Goal: Book appointment/travel/reservation

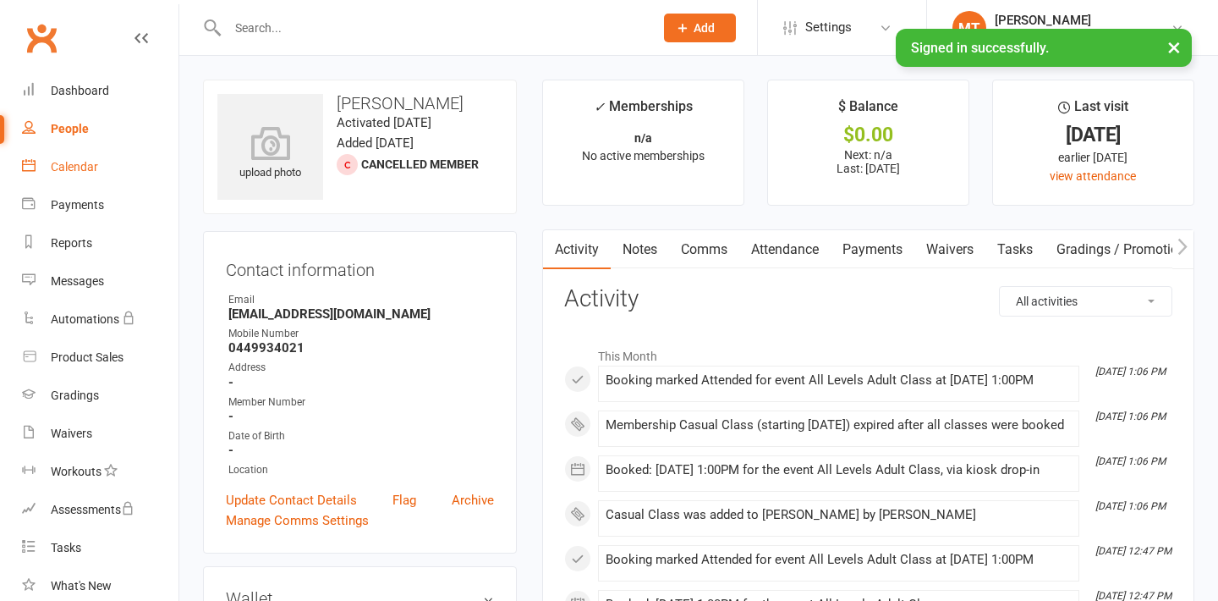
click at [70, 162] on div "Calendar" at bounding box center [74, 167] width 47 height 14
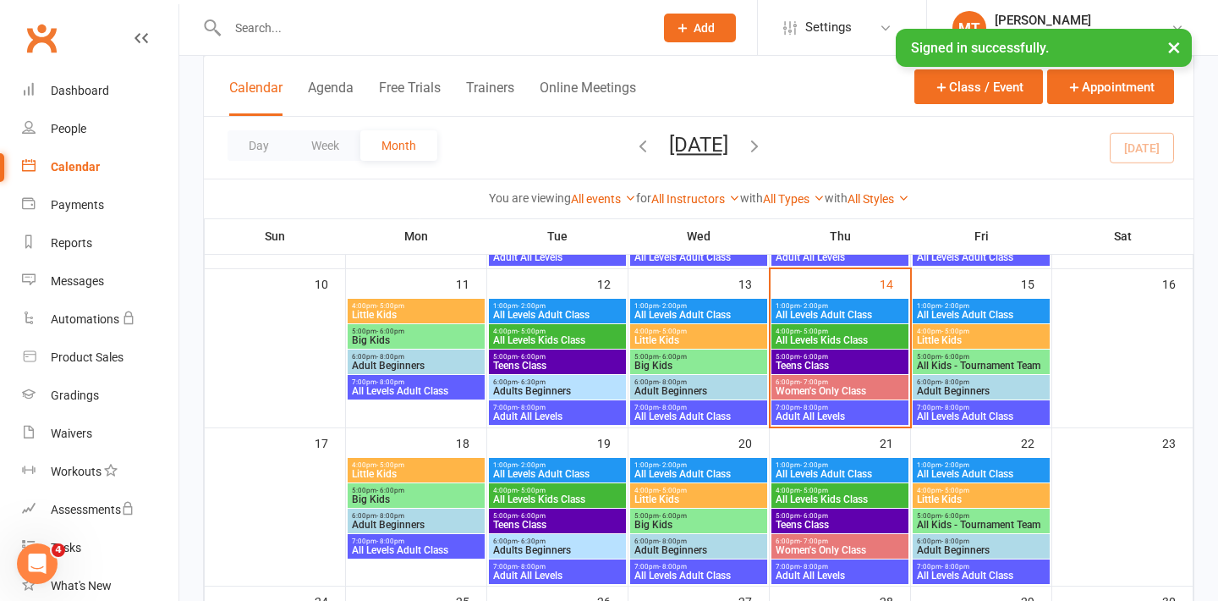
scroll to position [420, 0]
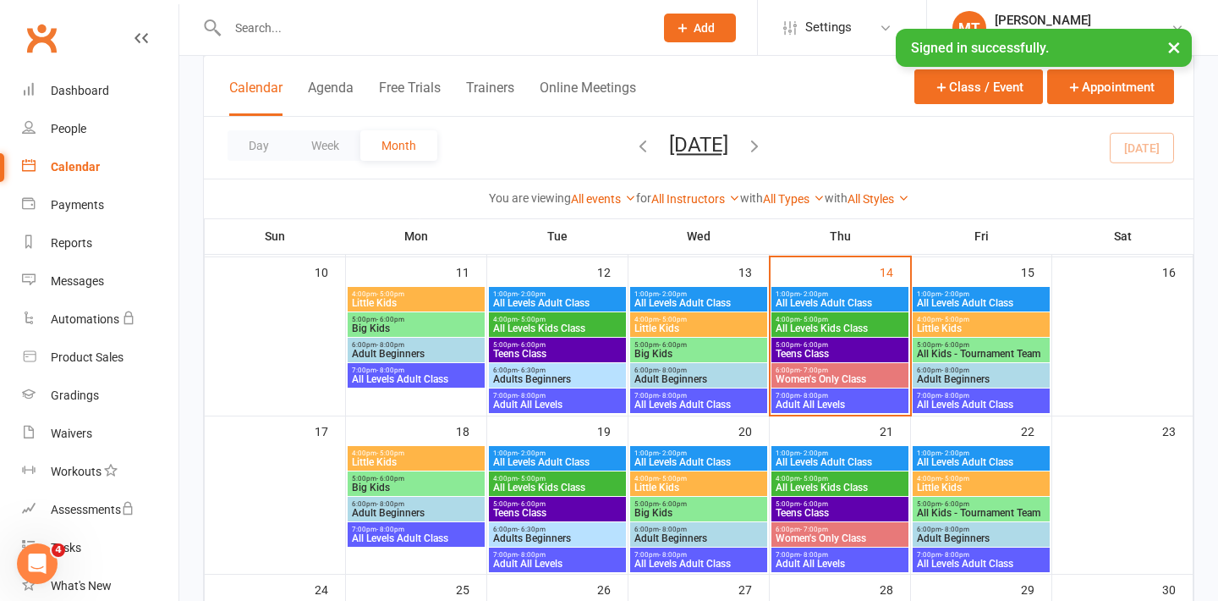
click at [817, 491] on span "All Levels Kids Class" at bounding box center [840, 487] width 130 height 10
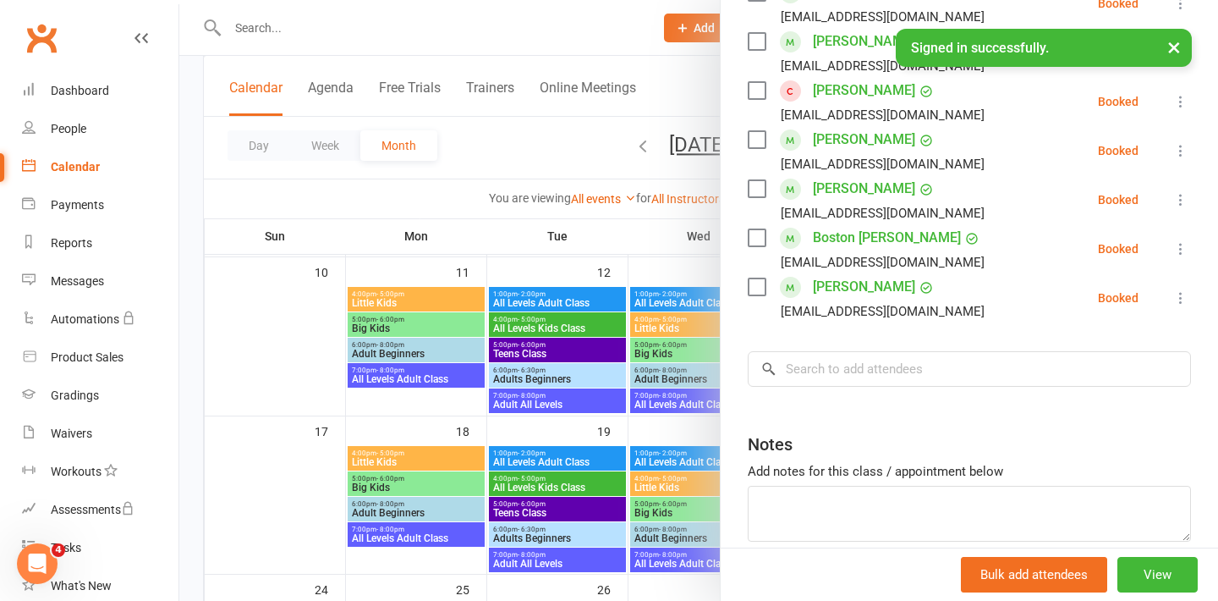
scroll to position [395, 0]
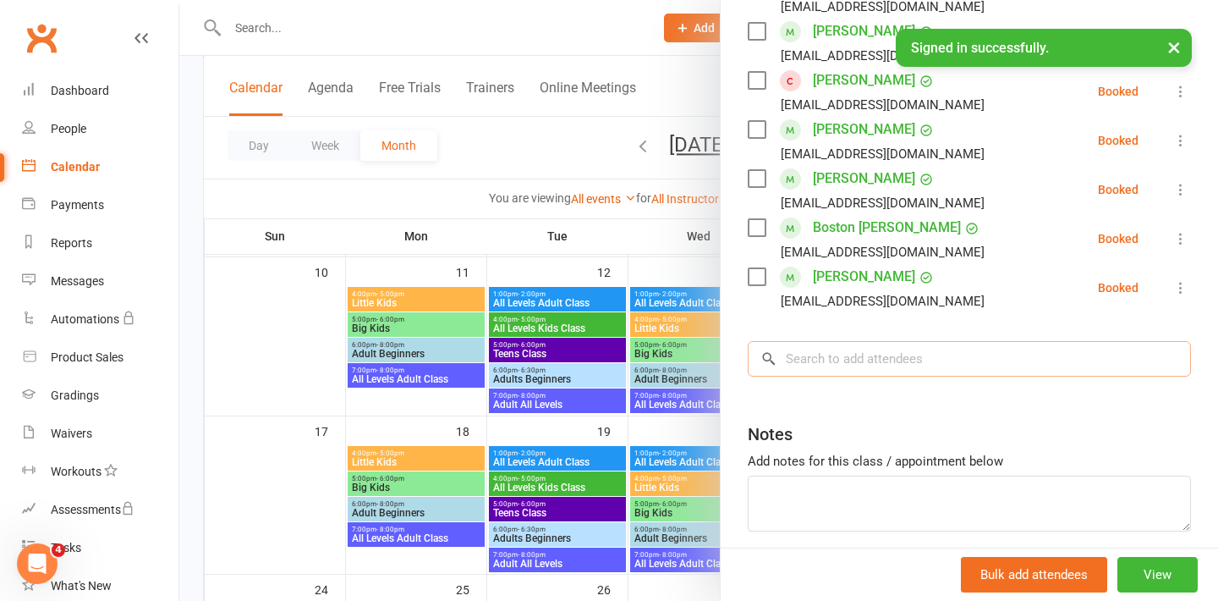
click at [859, 362] on input "search" at bounding box center [969, 359] width 443 height 36
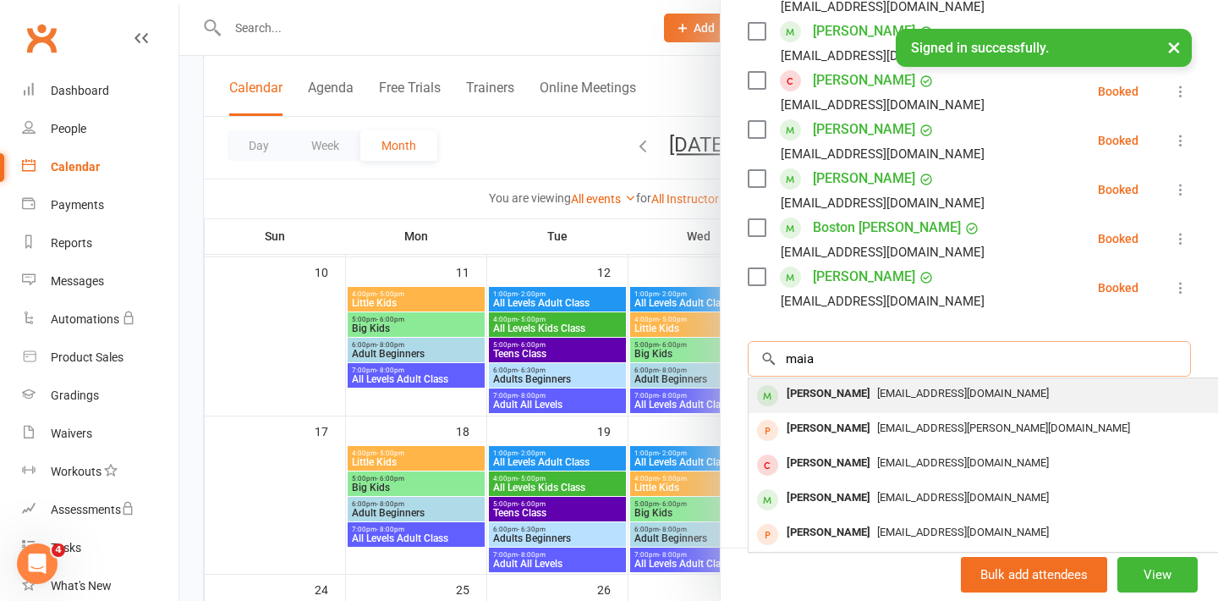
type input "maia"
click at [877, 390] on span "[EMAIL_ADDRESS][DOMAIN_NAME]" at bounding box center [963, 393] width 172 height 13
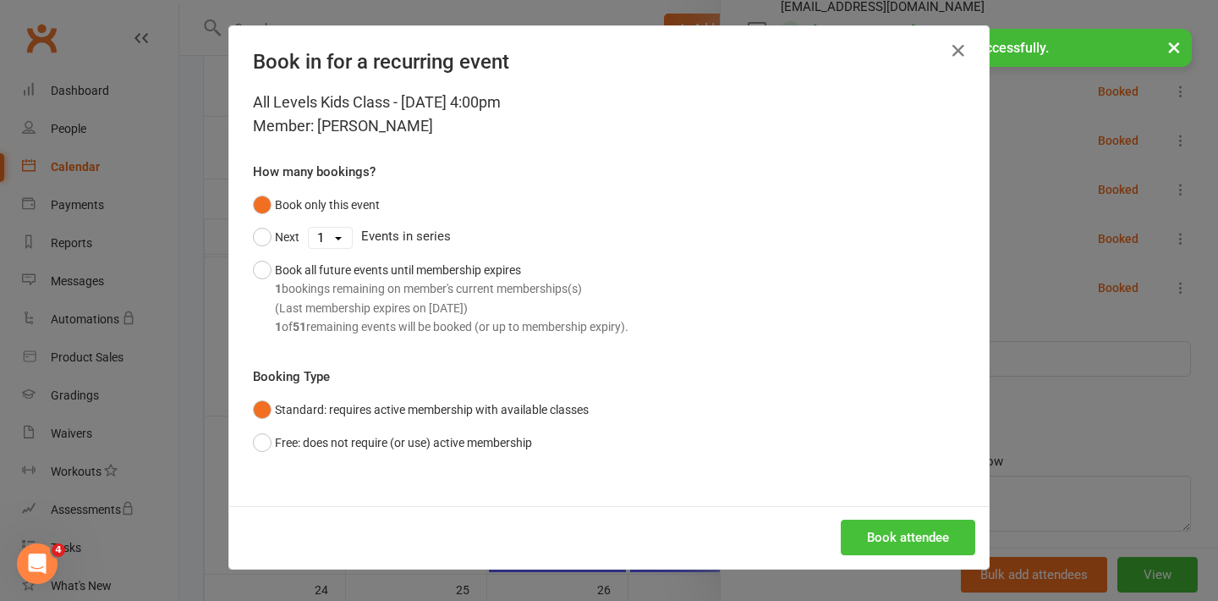
click at [901, 534] on button "Book attendee" at bounding box center [908, 537] width 134 height 36
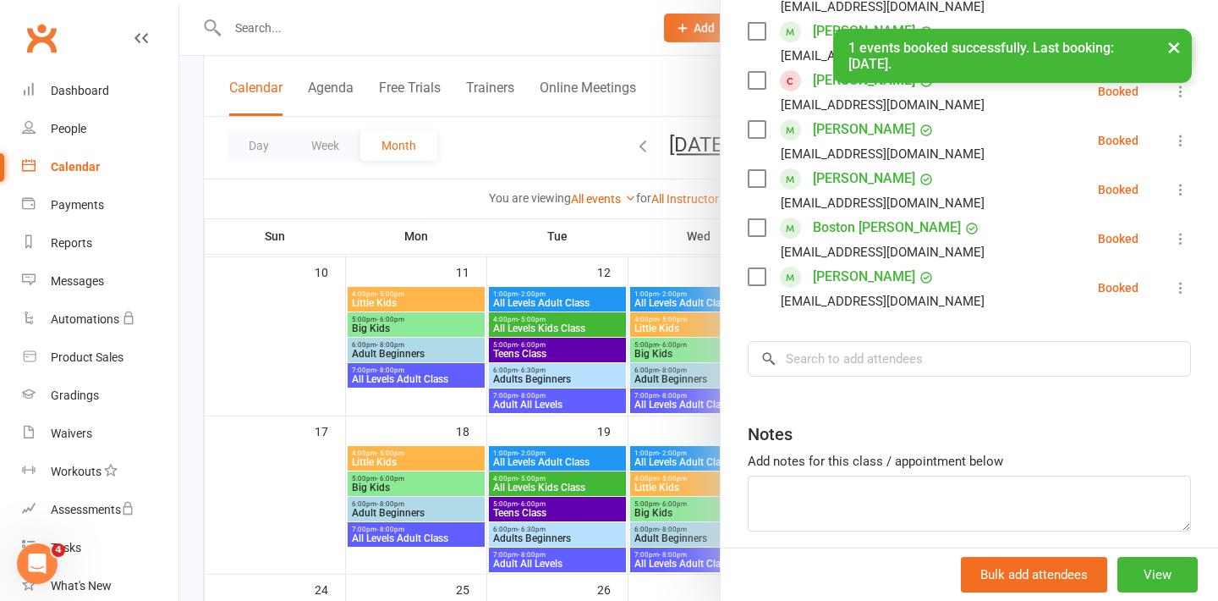
scroll to position [444, 0]
click at [530, 426] on div at bounding box center [698, 300] width 1039 height 601
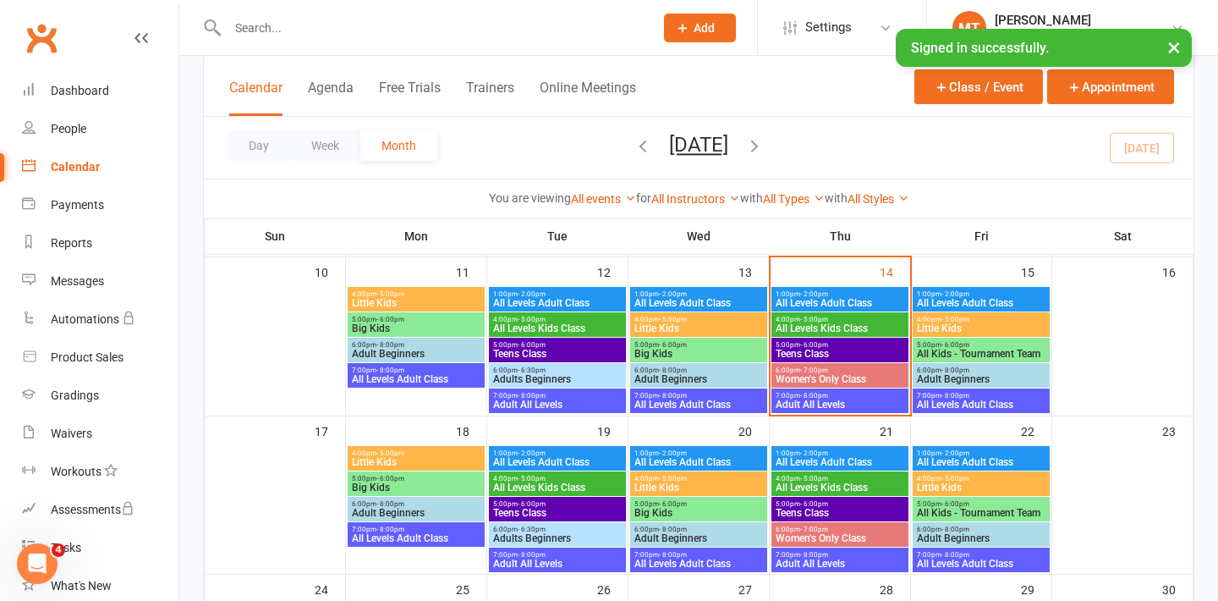
click at [435, 326] on span "Big Kids" at bounding box center [416, 328] width 130 height 10
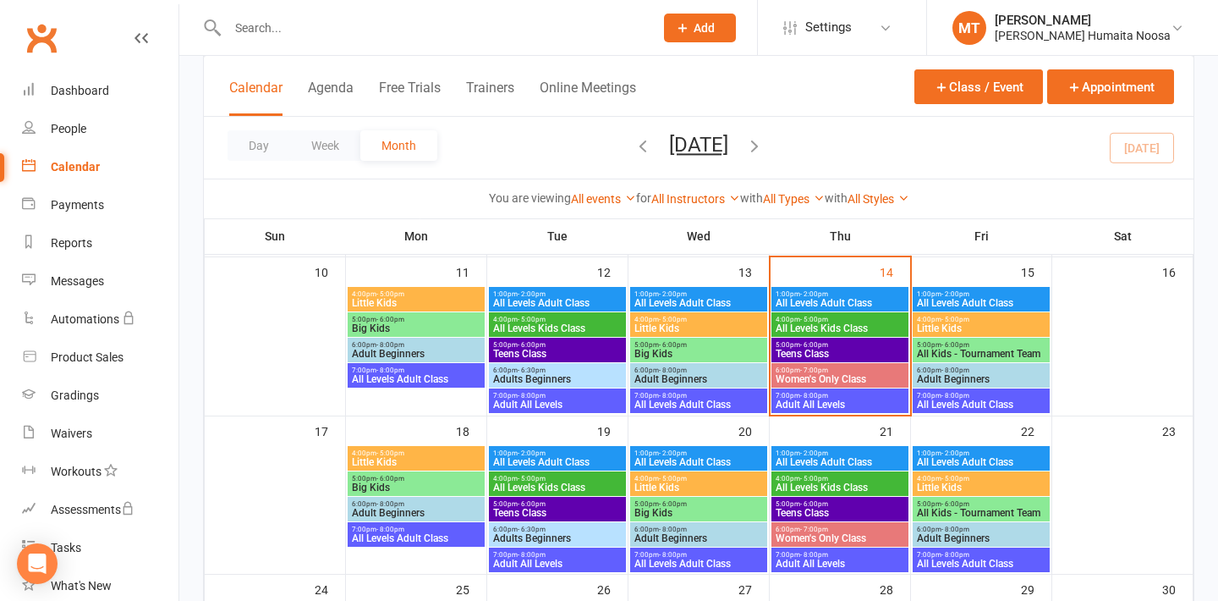
click at [381, 320] on span "- 6:00pm" at bounding box center [390, 320] width 28 height 8
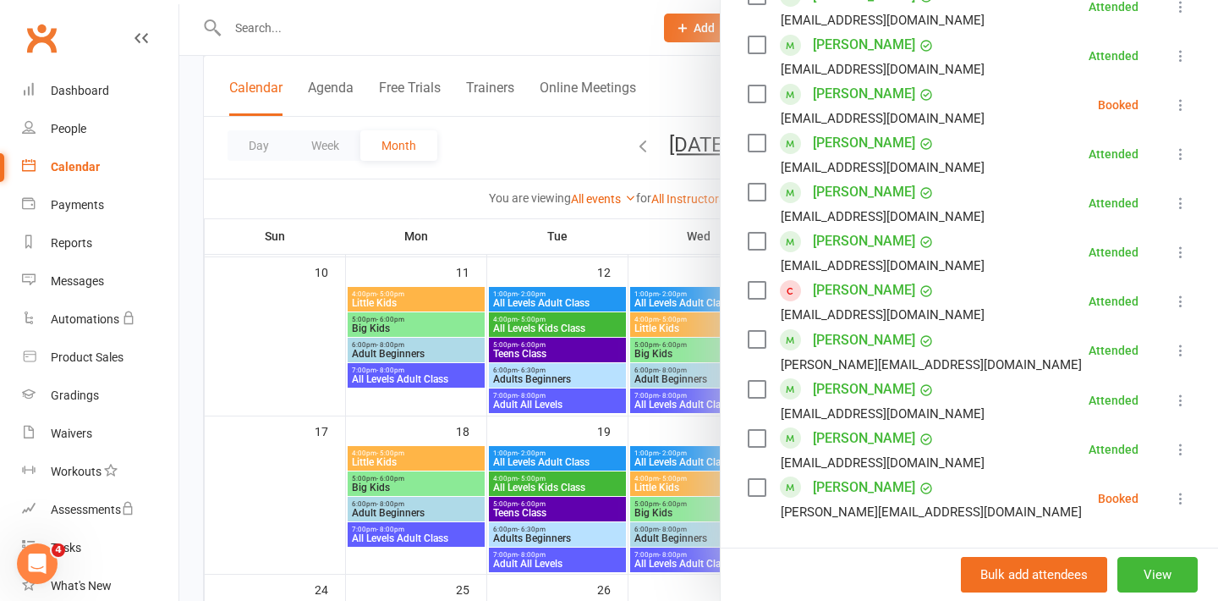
scroll to position [794, 0]
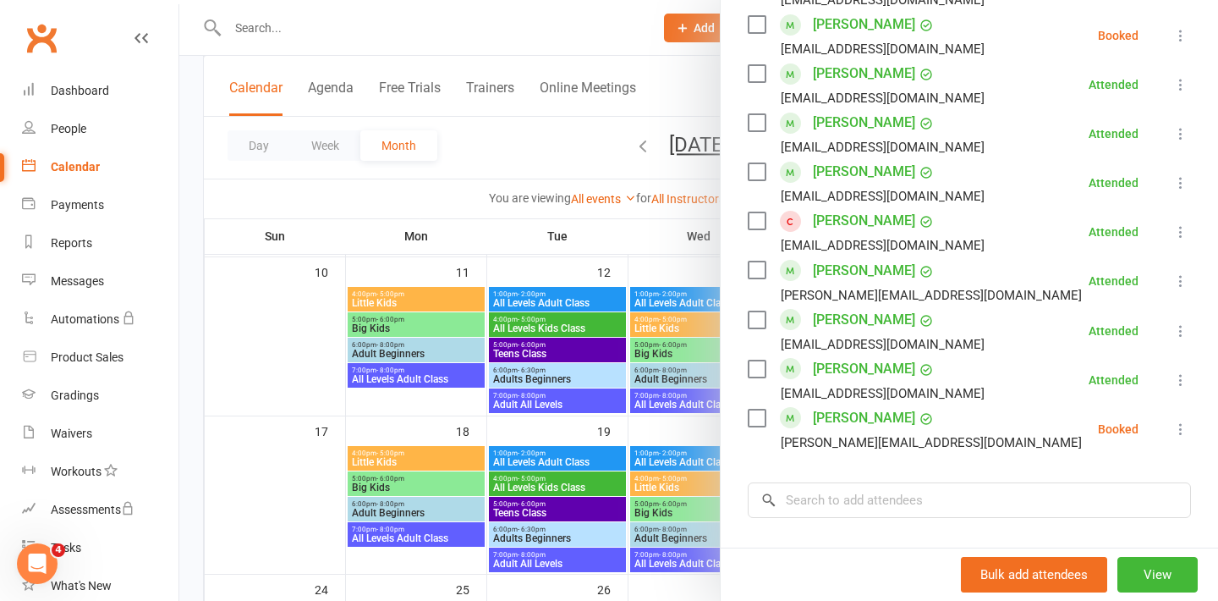
click at [1177, 436] on icon at bounding box center [1180, 428] width 17 height 17
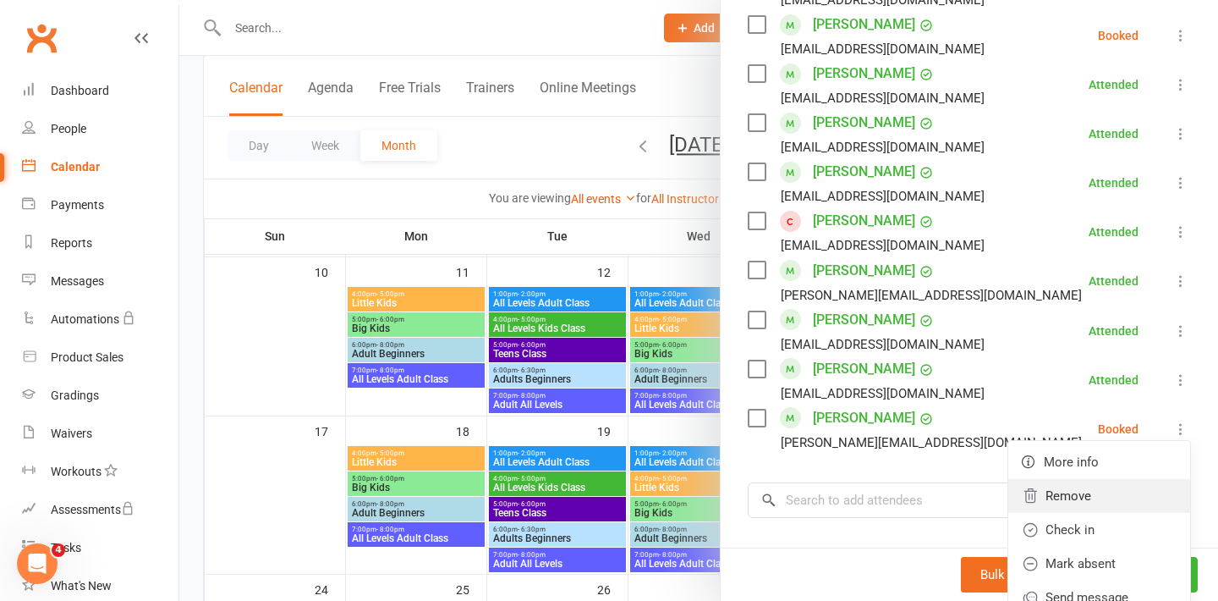
click at [1062, 497] on link "Remove" at bounding box center [1099, 496] width 182 height 34
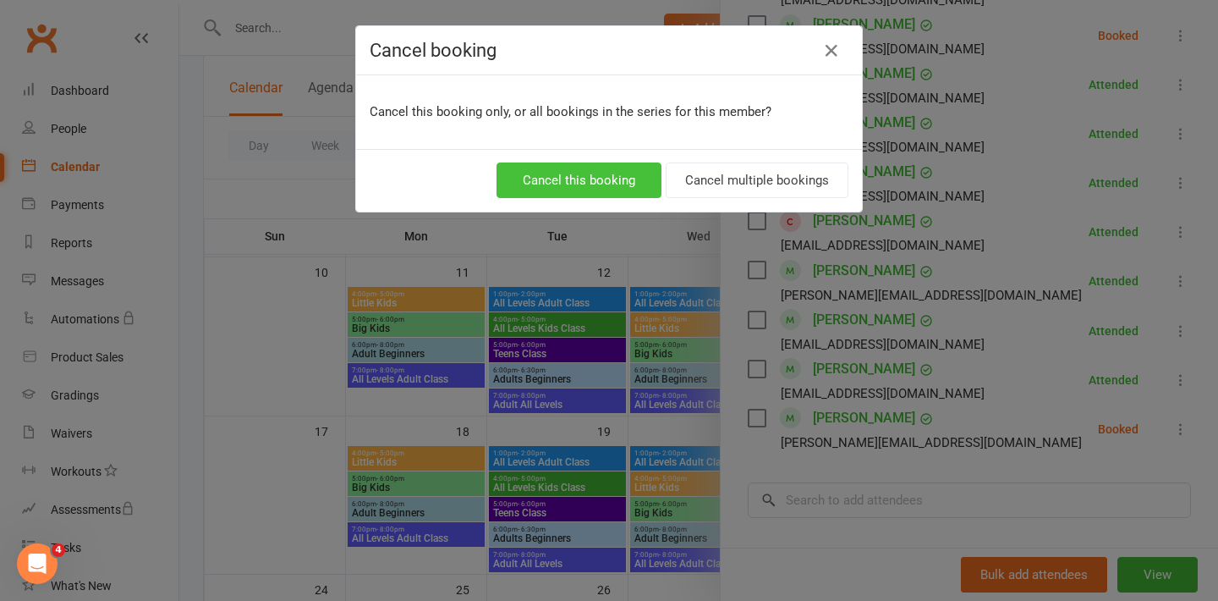
click at [540, 173] on button "Cancel this booking" at bounding box center [579, 180] width 165 height 36
